Goal: Browse casually: Explore the website without a specific task or goal

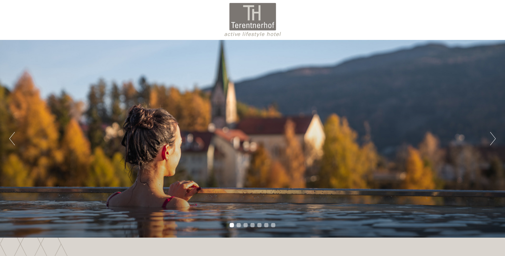
click at [491, 141] on button "Next" at bounding box center [493, 138] width 6 height 13
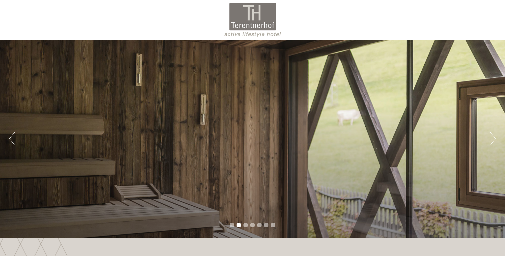
click at [491, 141] on button "Next" at bounding box center [493, 138] width 6 height 13
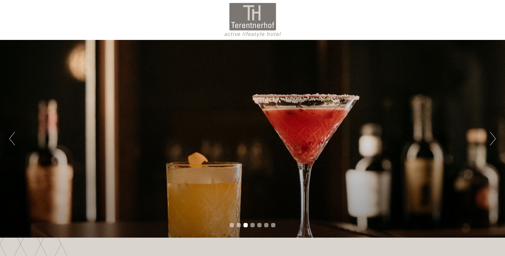
click at [491, 141] on button "Next" at bounding box center [493, 138] width 6 height 13
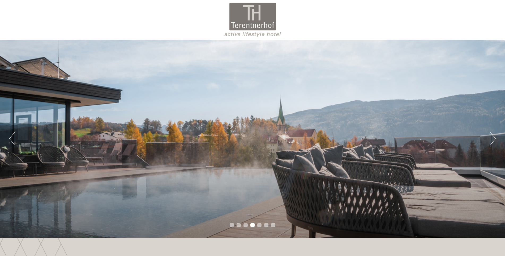
click at [491, 141] on button "Next" at bounding box center [493, 138] width 6 height 13
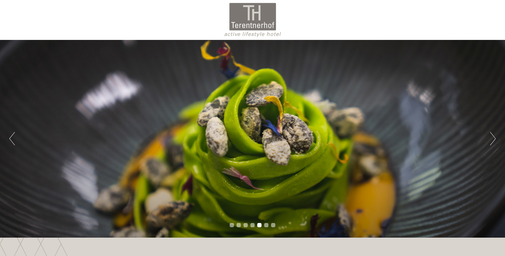
click at [491, 141] on button "Next" at bounding box center [493, 138] width 6 height 13
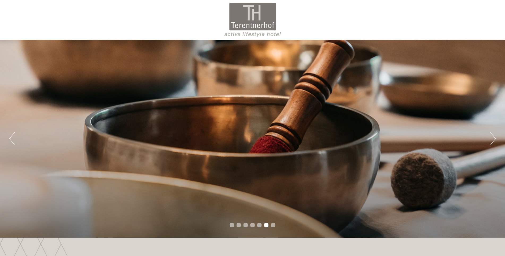
click at [491, 141] on button "Next" at bounding box center [493, 138] width 6 height 13
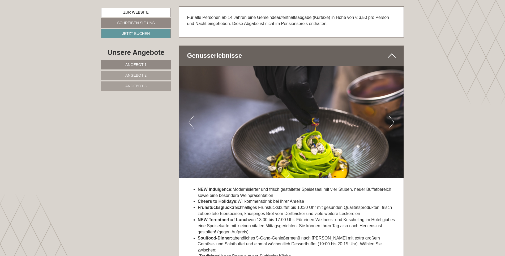
scroll to position [1780, 0]
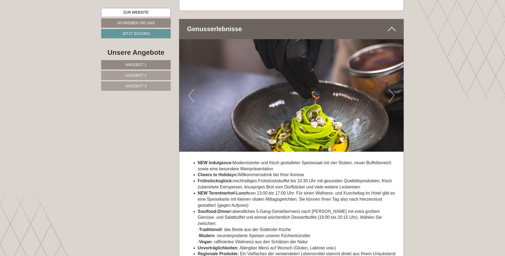
click at [389, 98] on img at bounding box center [291, 95] width 225 height 112
click at [394, 96] on button "Next" at bounding box center [392, 95] width 6 height 13
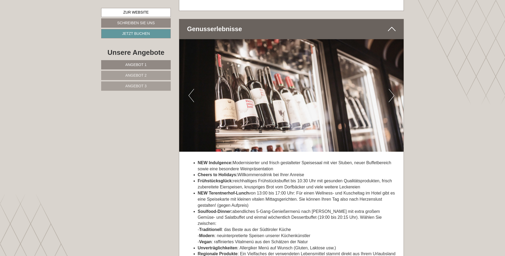
click at [394, 96] on button "Next" at bounding box center [392, 95] width 6 height 13
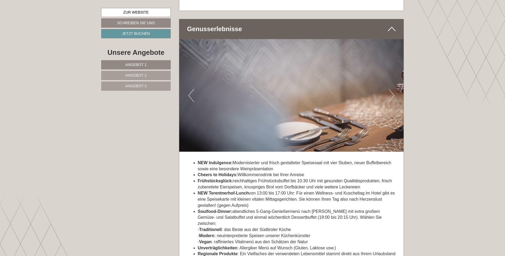
click at [394, 96] on button "Next" at bounding box center [392, 95] width 6 height 13
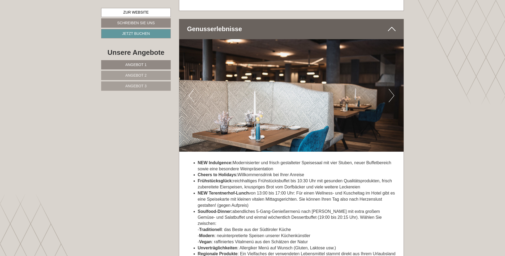
click at [394, 96] on button "Next" at bounding box center [392, 95] width 6 height 13
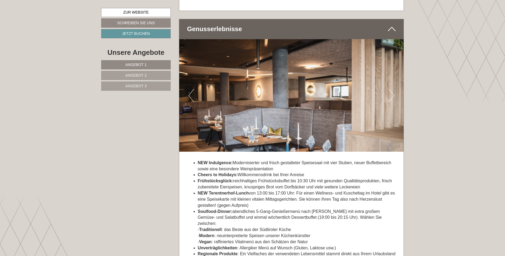
click at [394, 96] on button "Next" at bounding box center [392, 95] width 6 height 13
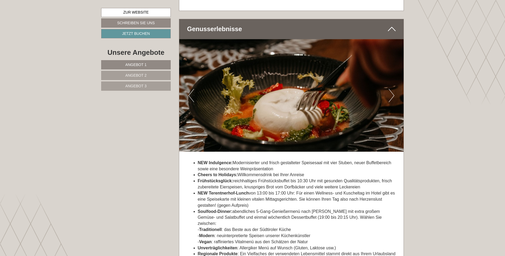
click at [394, 96] on button "Next" at bounding box center [392, 95] width 6 height 13
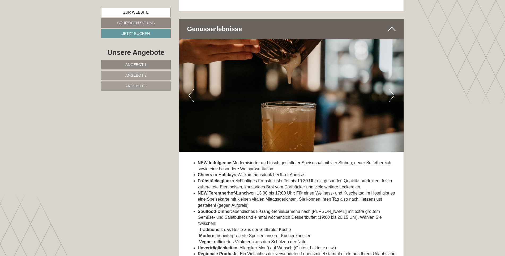
click at [394, 96] on button "Next" at bounding box center [392, 95] width 6 height 13
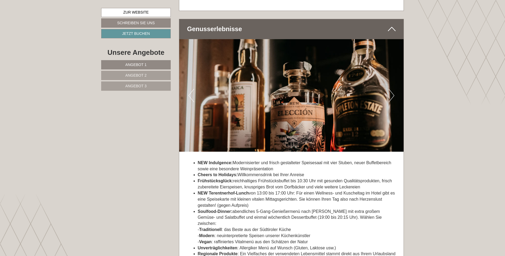
click at [394, 96] on button "Next" at bounding box center [392, 95] width 6 height 13
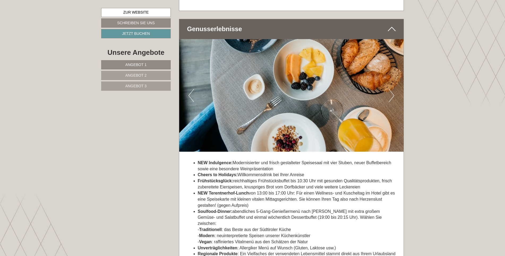
click at [394, 96] on button "Next" at bounding box center [392, 95] width 6 height 13
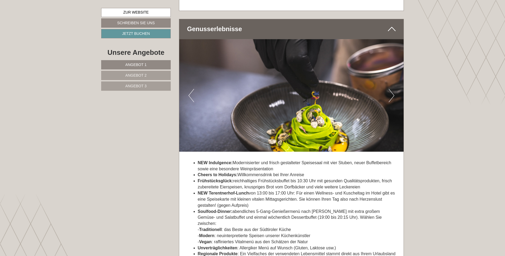
click at [394, 96] on button "Next" at bounding box center [392, 95] width 6 height 13
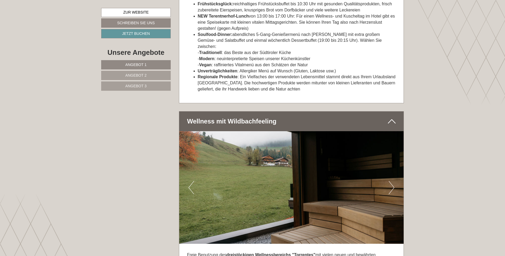
scroll to position [1966, 0]
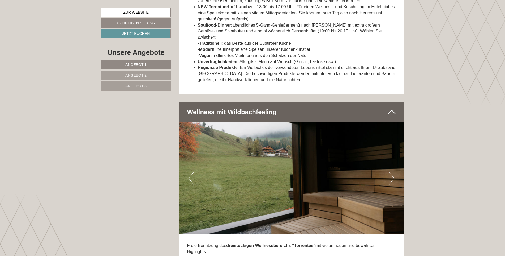
click at [393, 173] on button "Next" at bounding box center [392, 177] width 6 height 13
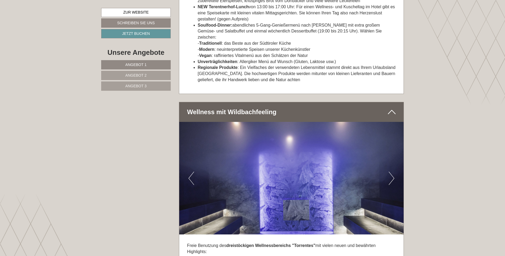
click at [393, 173] on button "Next" at bounding box center [392, 177] width 6 height 13
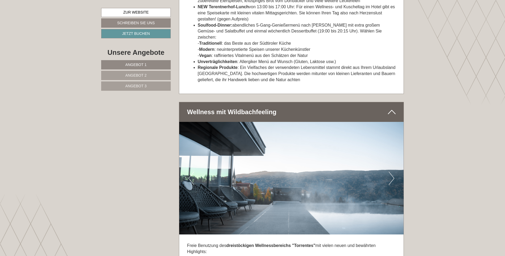
click at [393, 173] on button "Next" at bounding box center [392, 177] width 6 height 13
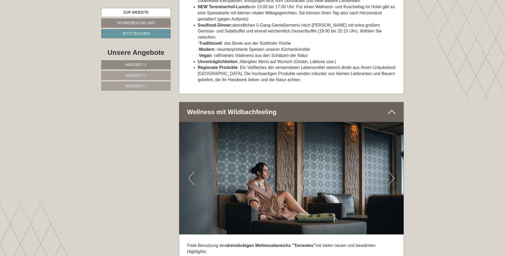
click at [393, 173] on button "Next" at bounding box center [392, 177] width 6 height 13
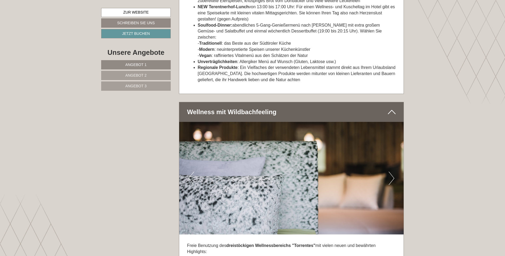
click at [393, 173] on button "Next" at bounding box center [392, 177] width 6 height 13
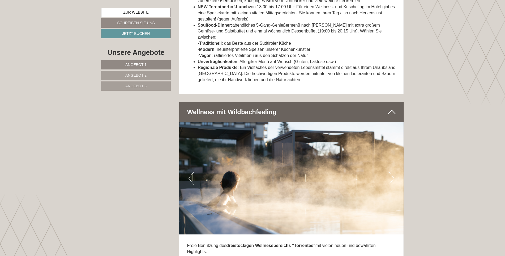
click at [393, 173] on button "Next" at bounding box center [392, 177] width 6 height 13
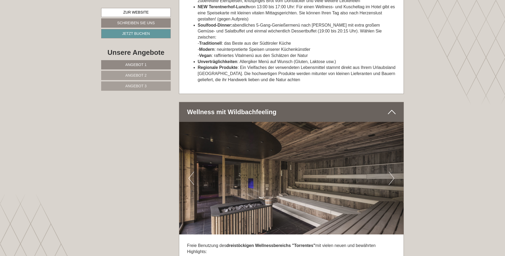
click at [393, 173] on button "Next" at bounding box center [392, 177] width 6 height 13
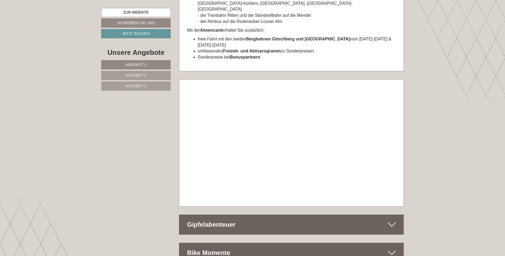
scroll to position [2816, 0]
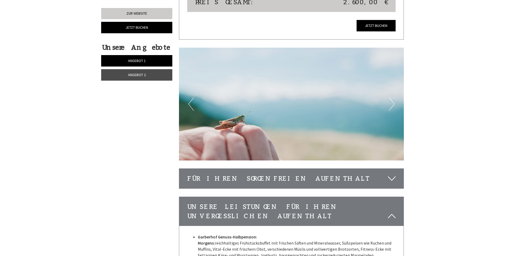
scroll to position [1169, 0]
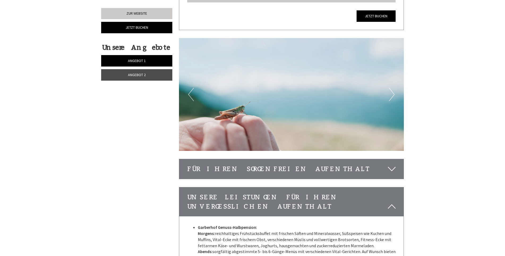
click at [277, 170] on div "Für Ihren sorgenfreien Aufenthalt" at bounding box center [291, 169] width 225 height 20
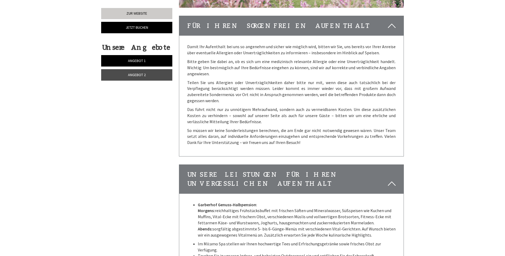
scroll to position [1328, 0]
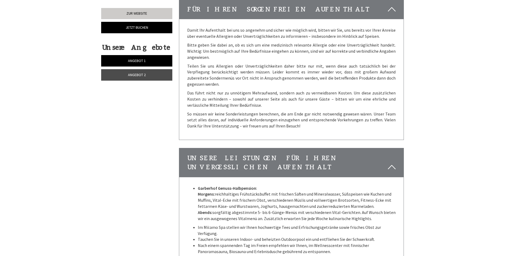
click at [393, 9] on icon at bounding box center [392, 9] width 8 height 9
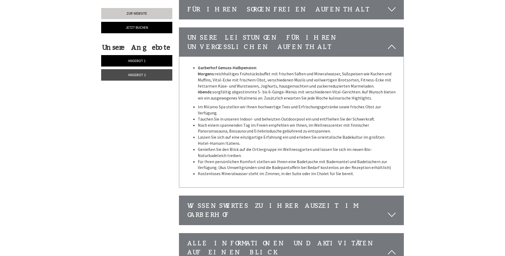
click at [391, 48] on icon at bounding box center [392, 46] width 8 height 9
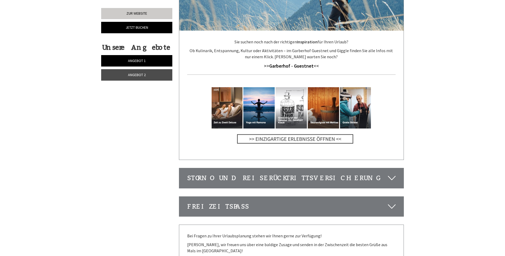
scroll to position [1541, 0]
